Goal: Book appointment/travel/reservation

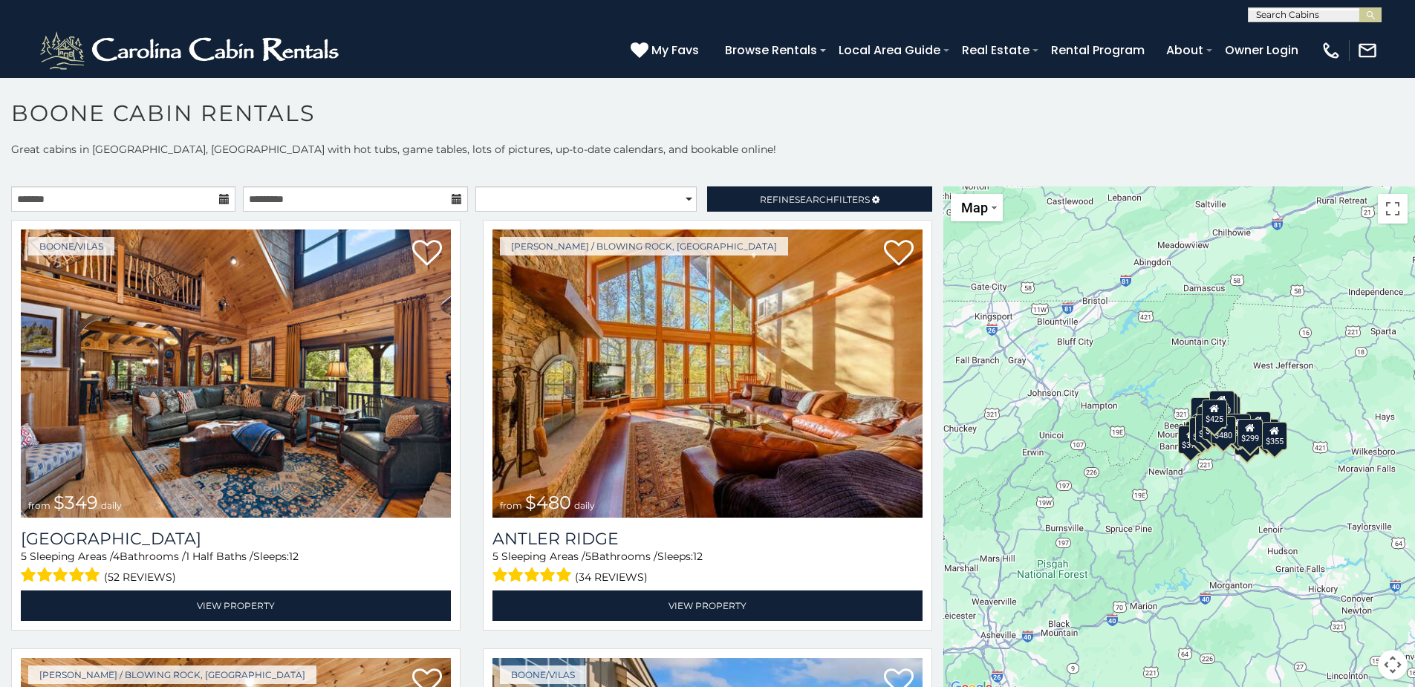
click at [948, 659] on button "Map camera controls" at bounding box center [1392, 665] width 30 height 30
click at [948, 596] on button "Zoom in" at bounding box center [1355, 590] width 30 height 30
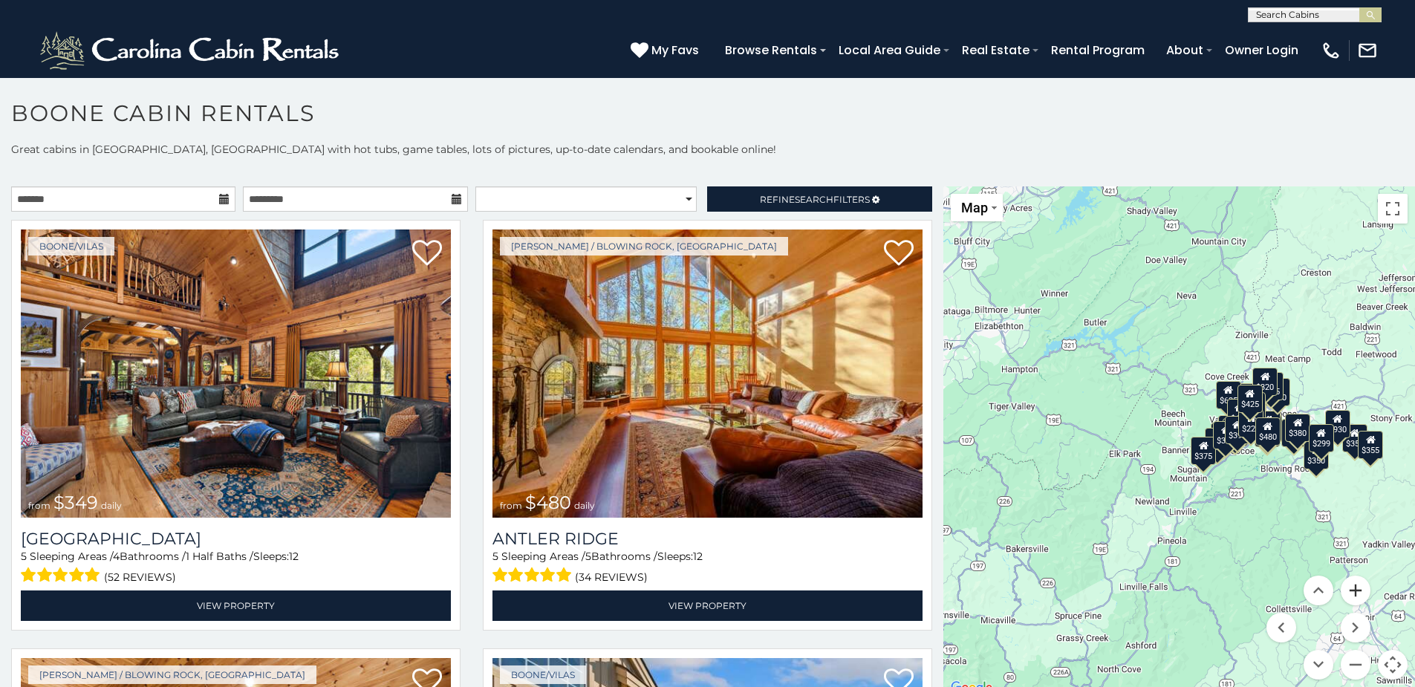
click at [948, 594] on button "Zoom in" at bounding box center [1355, 590] width 30 height 30
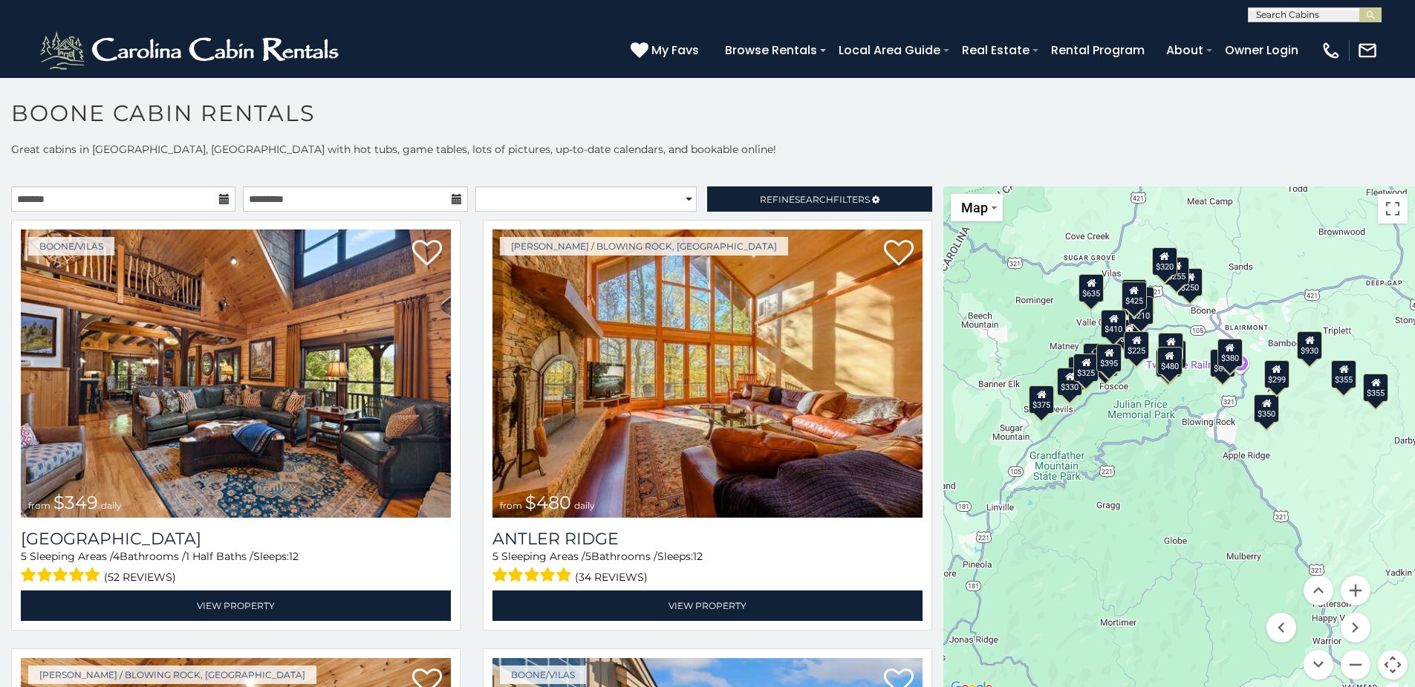
drag, startPoint x: 1353, startPoint y: 518, endPoint x: 1164, endPoint y: 446, distance: 201.9
click at [948, 446] on div "$349 $480 $315 $425 $565 $355 $635 $675 $930 $400 $451 $330 $400 $485 $460 $395…" at bounding box center [1179, 441] width 472 height 511
click at [948, 656] on button "Zoom out" at bounding box center [1355, 665] width 30 height 30
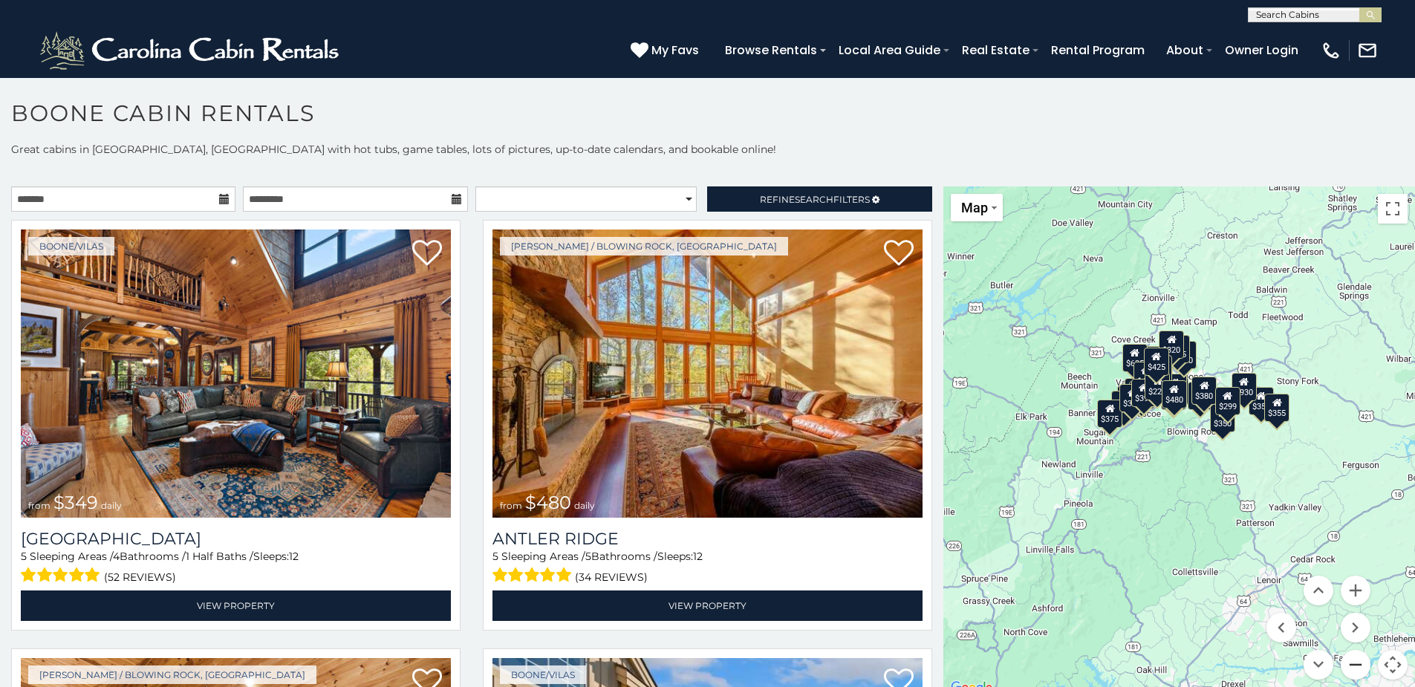
click at [948, 657] on button "Zoom out" at bounding box center [1355, 665] width 30 height 30
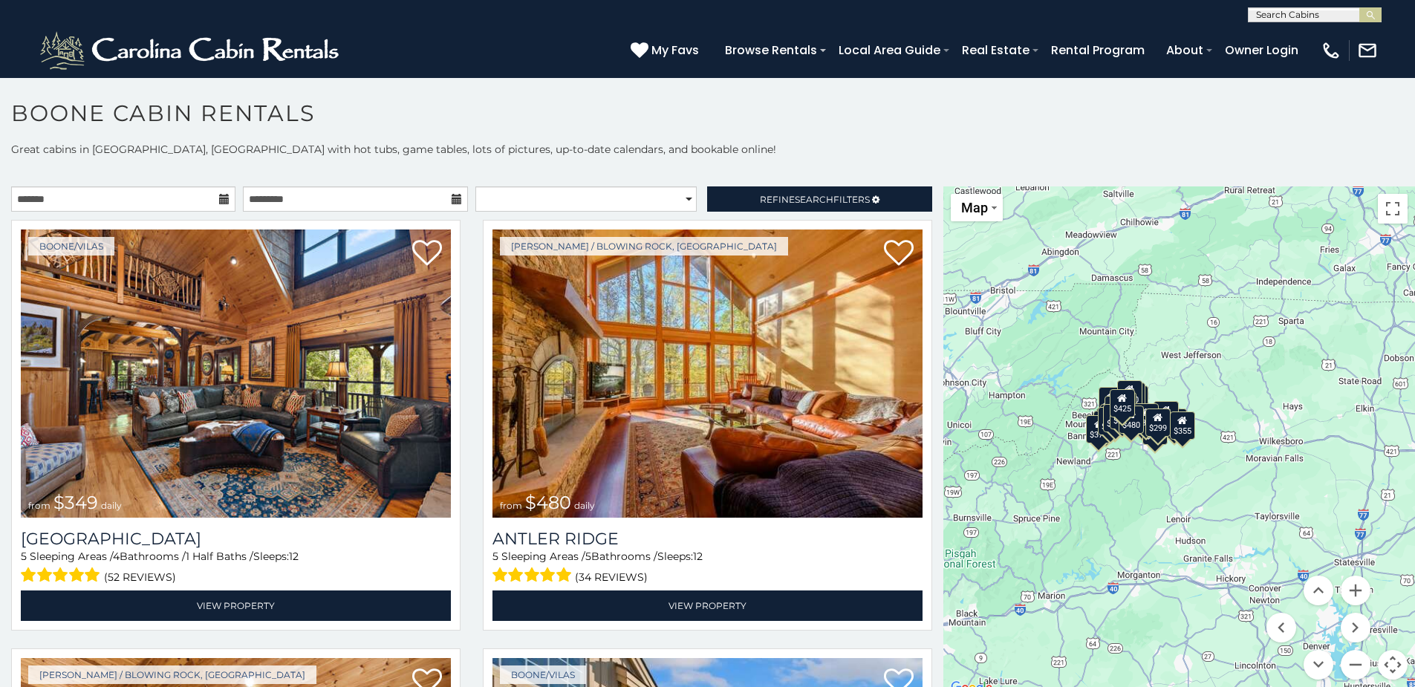
drag, startPoint x: 1125, startPoint y: 526, endPoint x: 1083, endPoint y: 534, distance: 43.1
click at [948, 534] on div "$349 $480 $315 $425 $565 $355 $635 $675 $930 $400 $451 $330 $400 $485 $460 $395…" at bounding box center [1179, 441] width 472 height 511
click at [737, 203] on link "Refine Search Filters" at bounding box center [819, 198] width 224 height 25
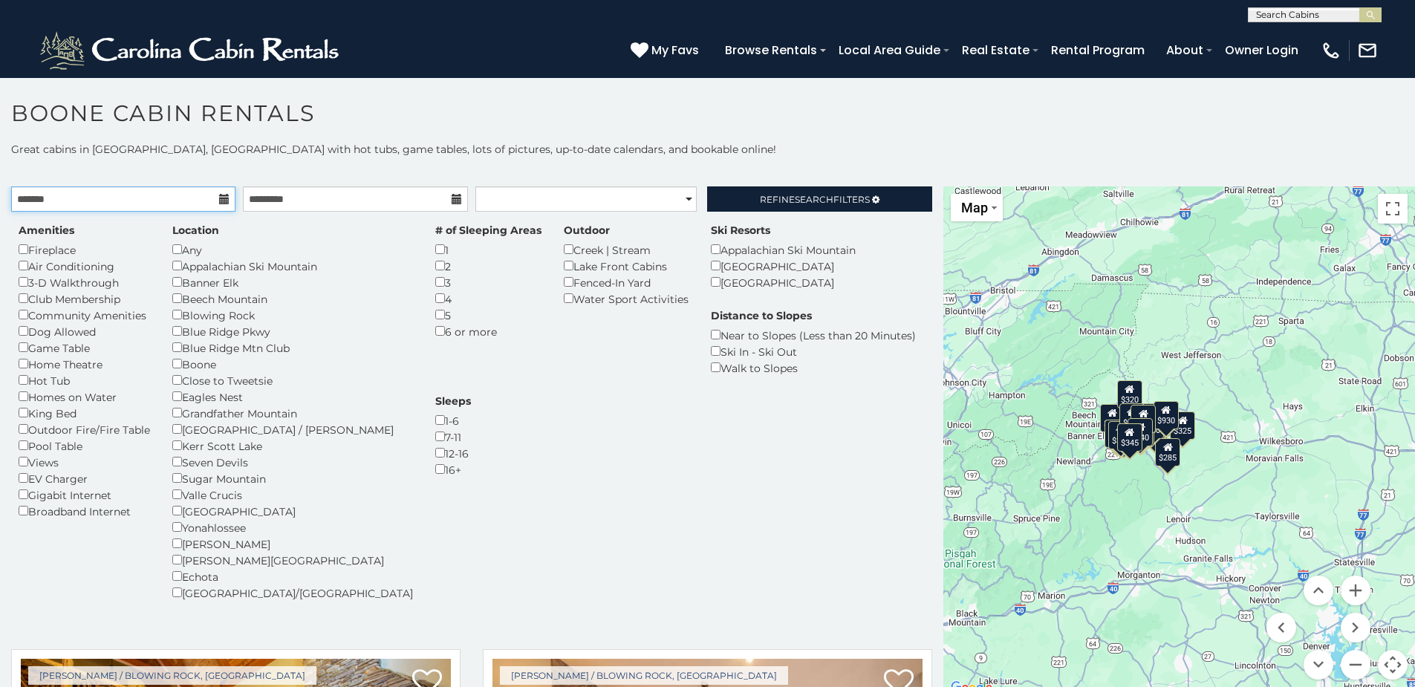
click at [136, 199] on input "text" at bounding box center [123, 198] width 224 height 25
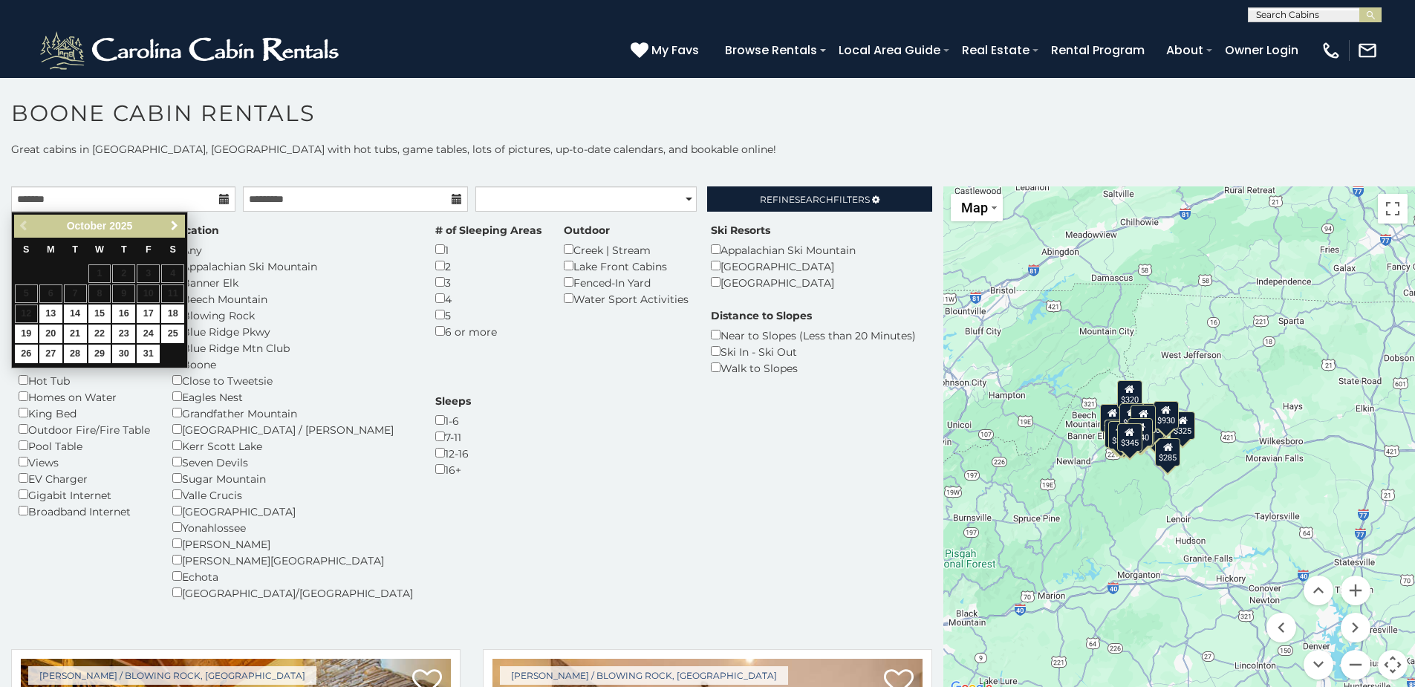
click at [171, 226] on span "Next" at bounding box center [175, 226] width 12 height 12
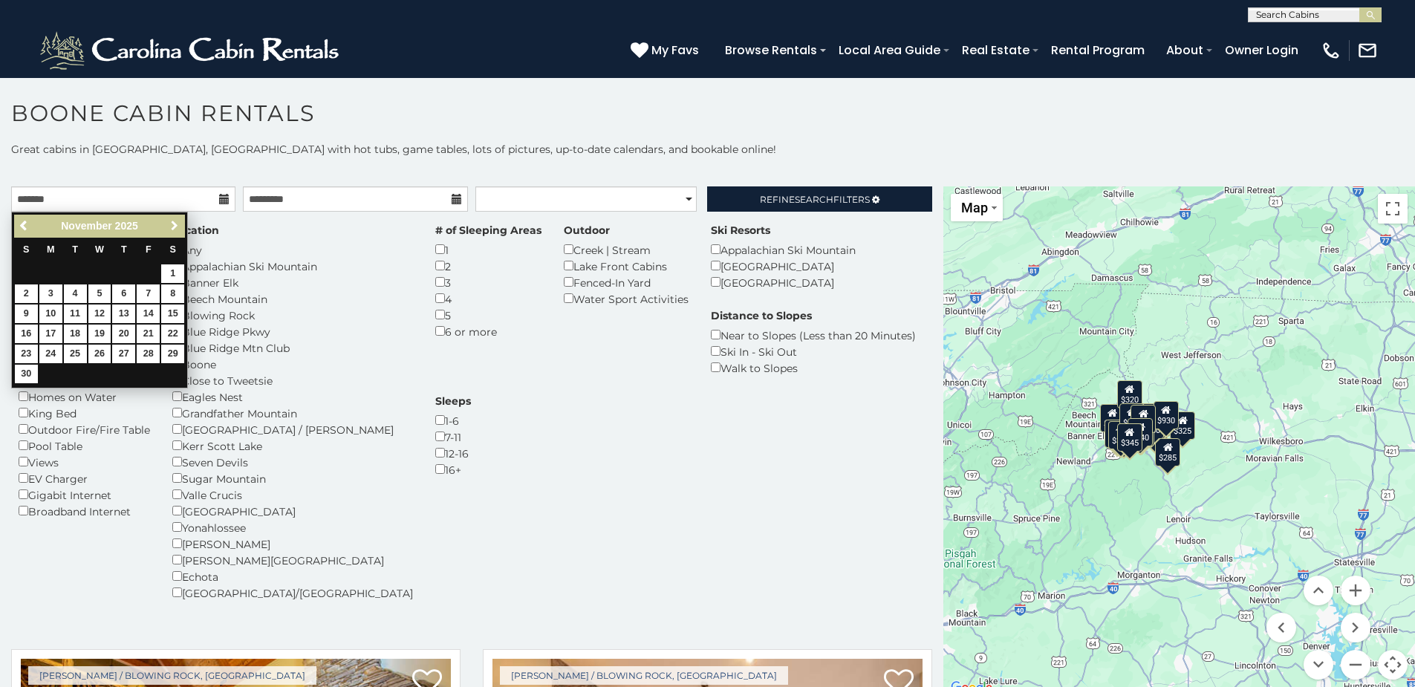
click at [171, 226] on span "Next" at bounding box center [175, 226] width 12 height 12
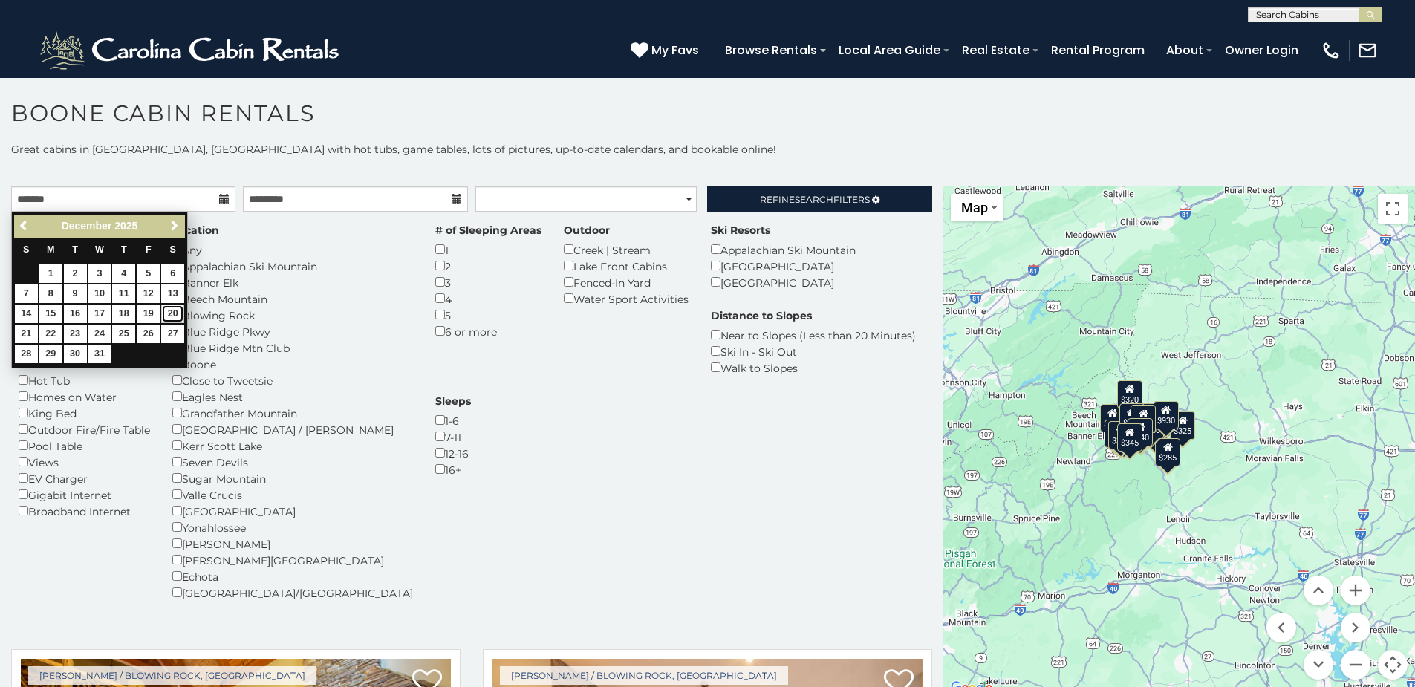
click at [164, 311] on link "20" at bounding box center [172, 313] width 23 height 19
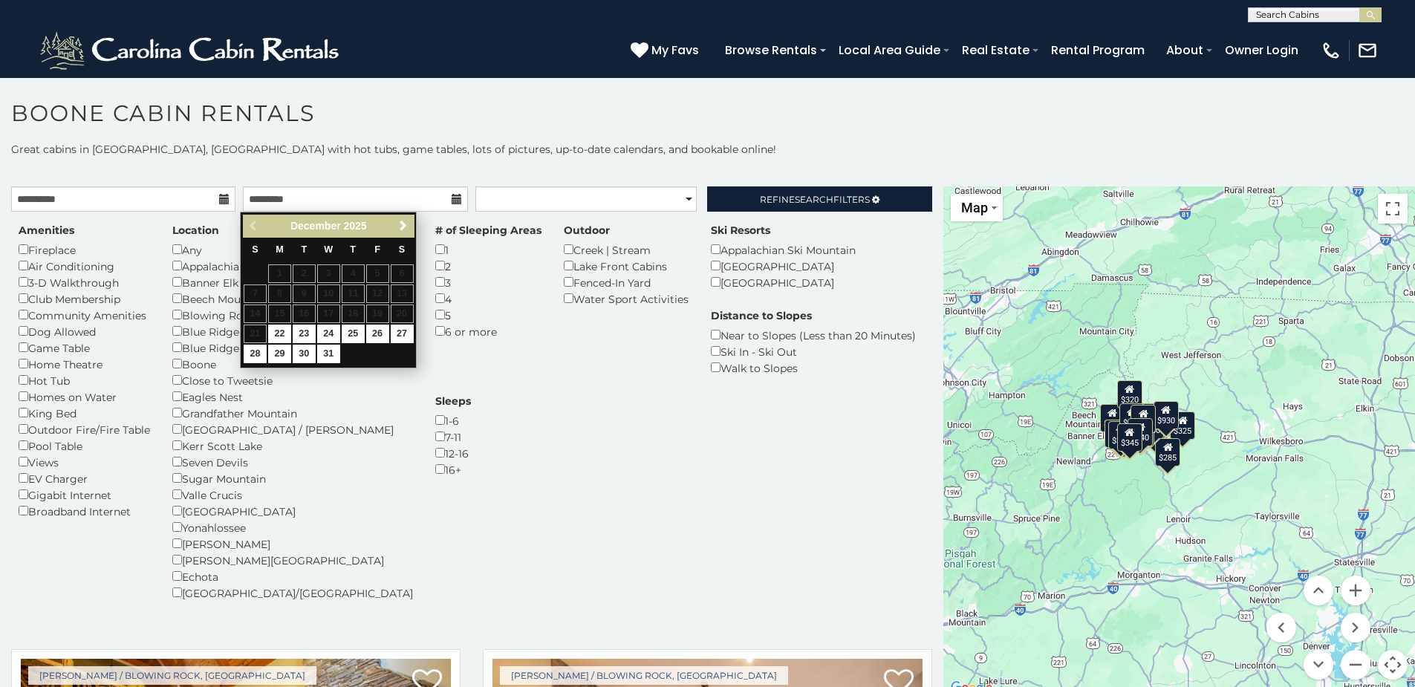
click at [397, 311] on table "S M T W T F S 1 2 3 4 5 6 7 8 9 10 11 12 13 14 15 16 17 18 19 20 21 22 23 24 25…" at bounding box center [328, 301] width 171 height 127
click at [254, 333] on table "S M T W T F S 1 2 3 4 5 6 7 8 9 10 11 12 13 14 15 16 17 18 19 20 21 22 23 24 25…" at bounding box center [328, 301] width 171 height 127
click at [254, 331] on table "S M T W T F S 1 2 3 4 5 6 7 8 9 10 11 12 13 14 15 16 17 18 19 20 21 22 23 24 25…" at bounding box center [328, 301] width 171 height 127
click at [250, 224] on div "Previous Next December 2025" at bounding box center [328, 226] width 171 height 23
click at [97, 201] on input "**********" at bounding box center [123, 198] width 224 height 25
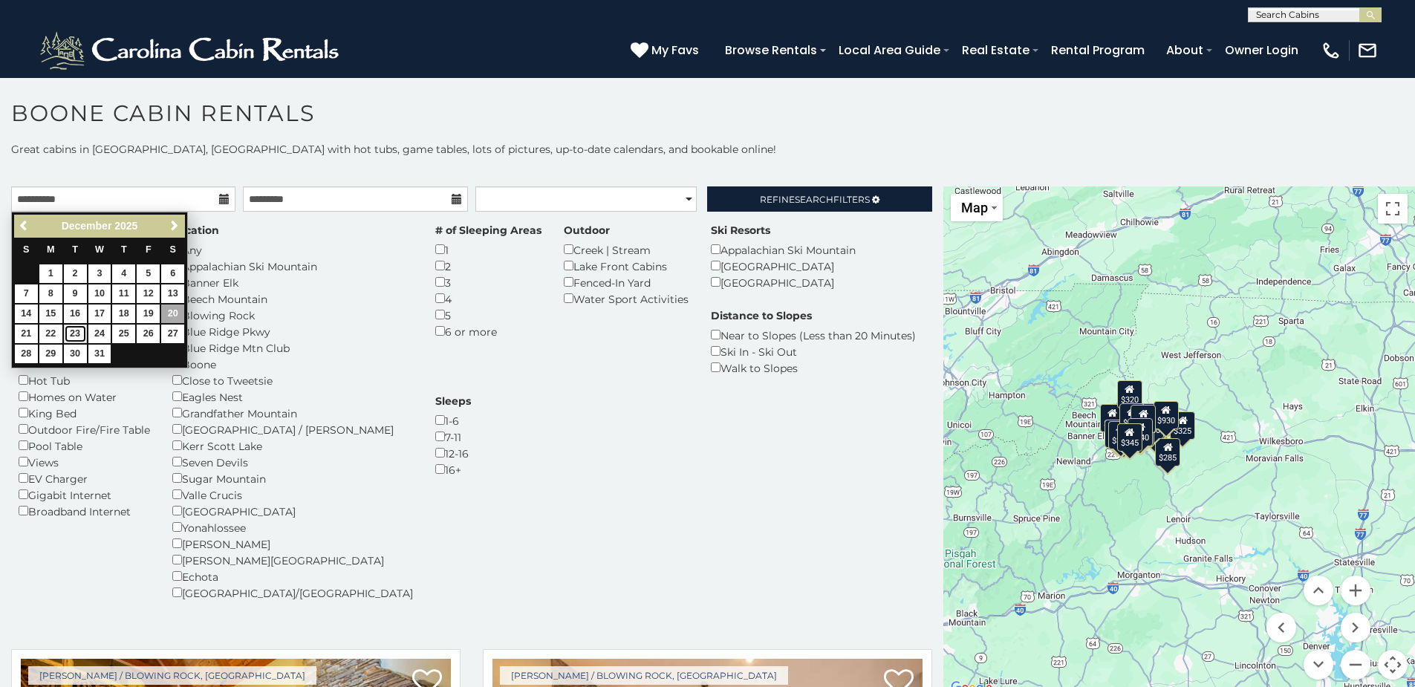
click at [74, 331] on link "23" at bounding box center [75, 334] width 23 height 19
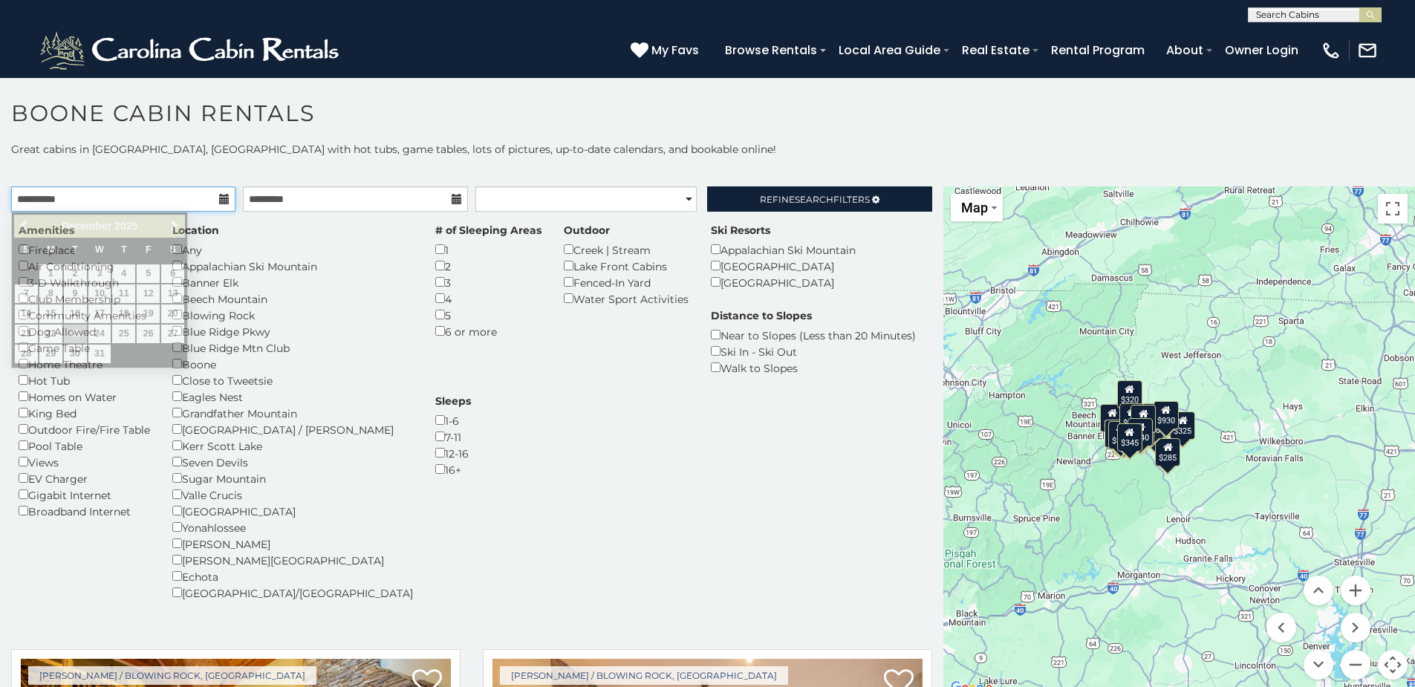
drag, startPoint x: 165, startPoint y: 203, endPoint x: 154, endPoint y: 203, distance: 11.1
click at [163, 203] on input "**********" at bounding box center [123, 198] width 224 height 25
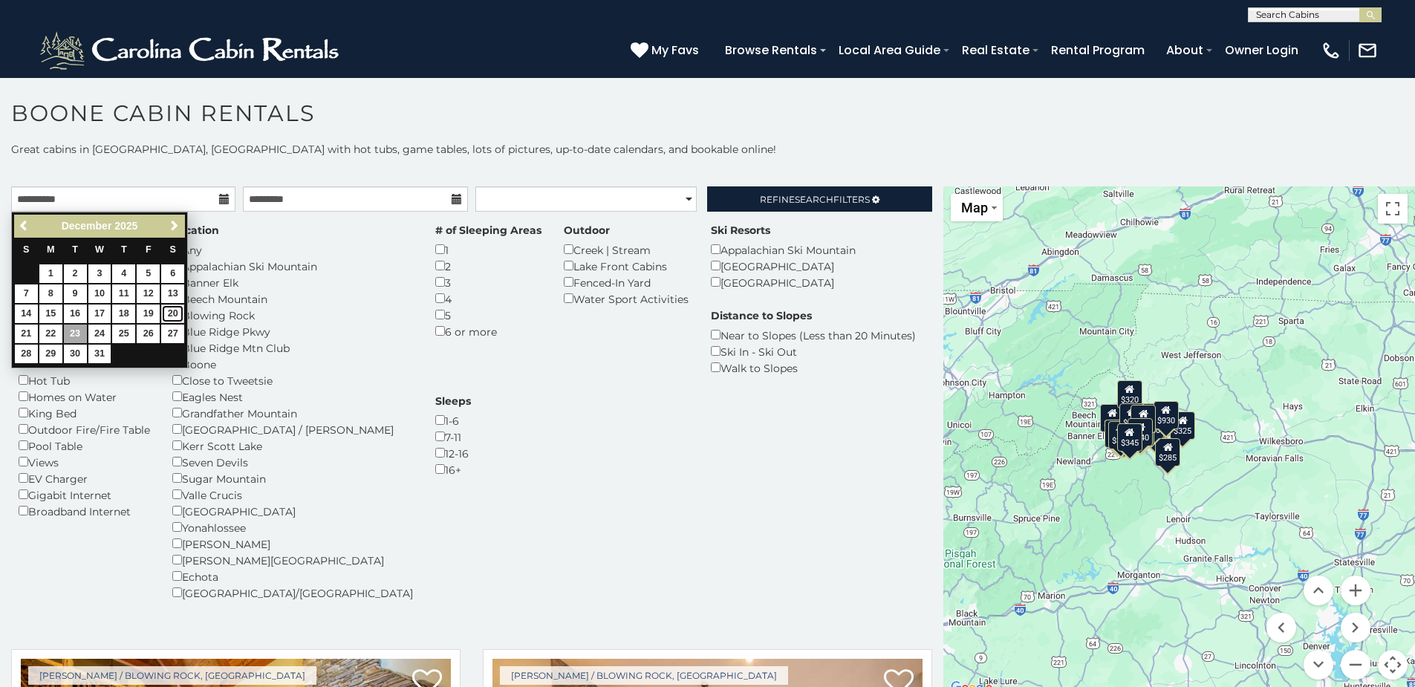
click at [169, 309] on link "20" at bounding box center [172, 313] width 23 height 19
type input "**********"
